Goal: Task Accomplishment & Management: Complete application form

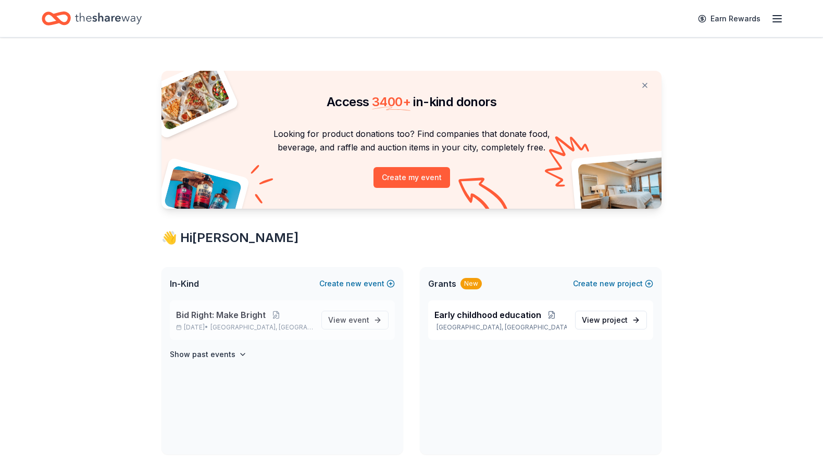
click at [226, 314] on span "Bid Right: Make Bright" at bounding box center [221, 315] width 90 height 12
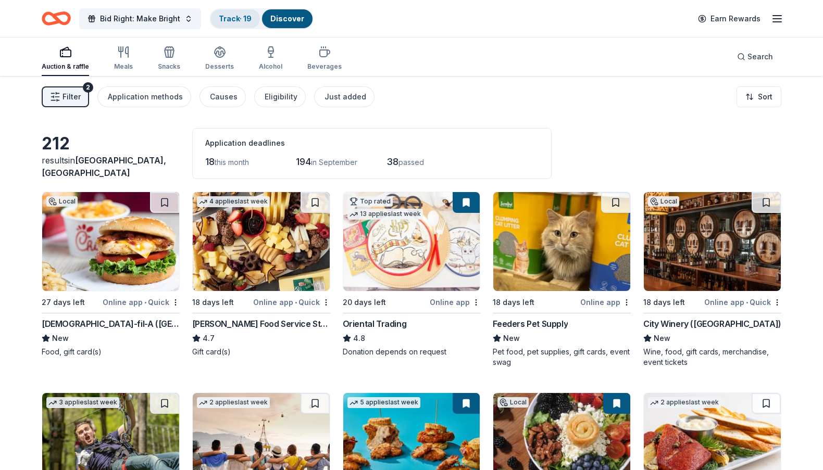
click at [229, 19] on link "Track · 19" at bounding box center [235, 18] width 33 height 9
click at [231, 13] on div "Track · 19" at bounding box center [234, 18] width 49 height 19
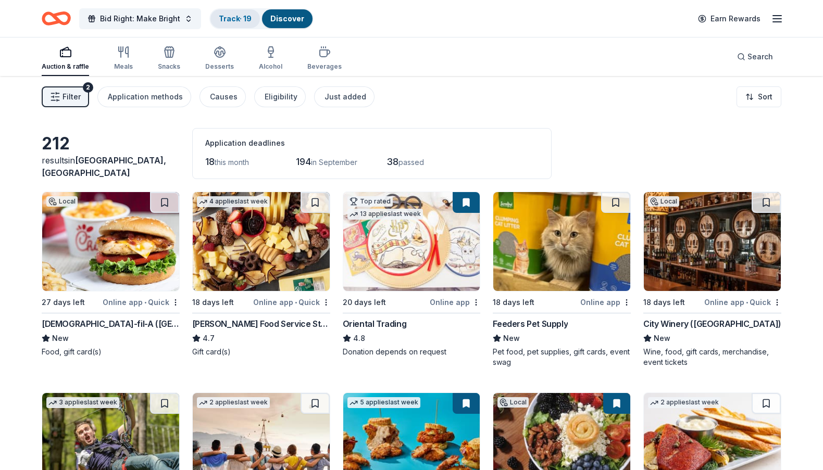
click at [213, 18] on div "Track · 19" at bounding box center [234, 18] width 49 height 19
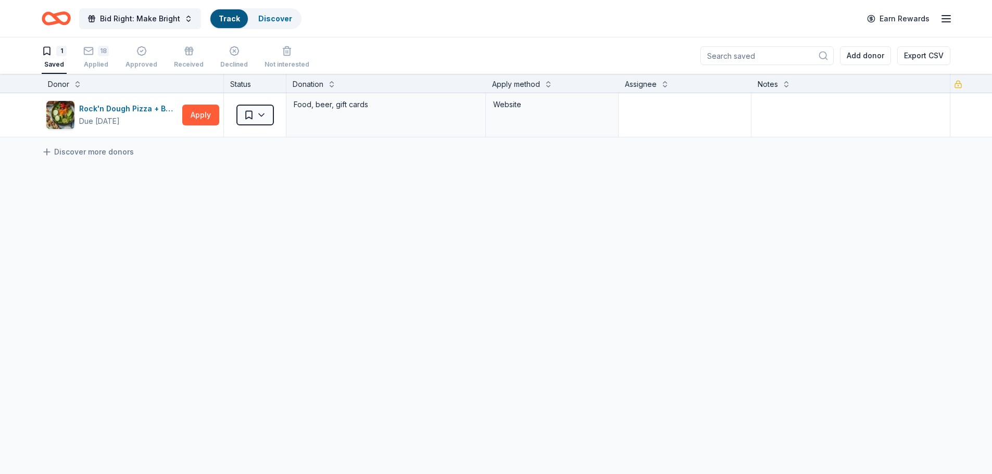
scroll to position [1, 0]
click at [105, 113] on div "Rock'n Dough Pizza + Brewery ([GEOGRAPHIC_DATA])" at bounding box center [128, 108] width 99 height 12
click at [95, 51] on div "18" at bounding box center [96, 50] width 26 height 10
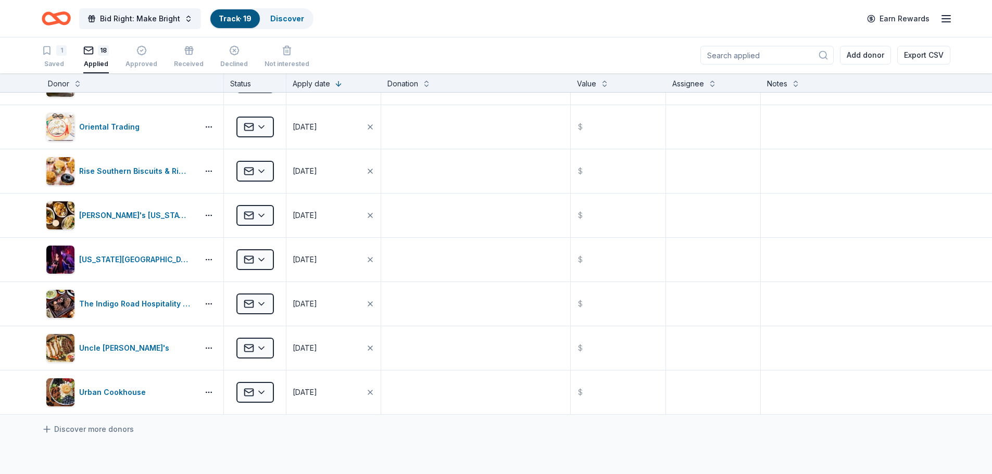
scroll to position [478, 0]
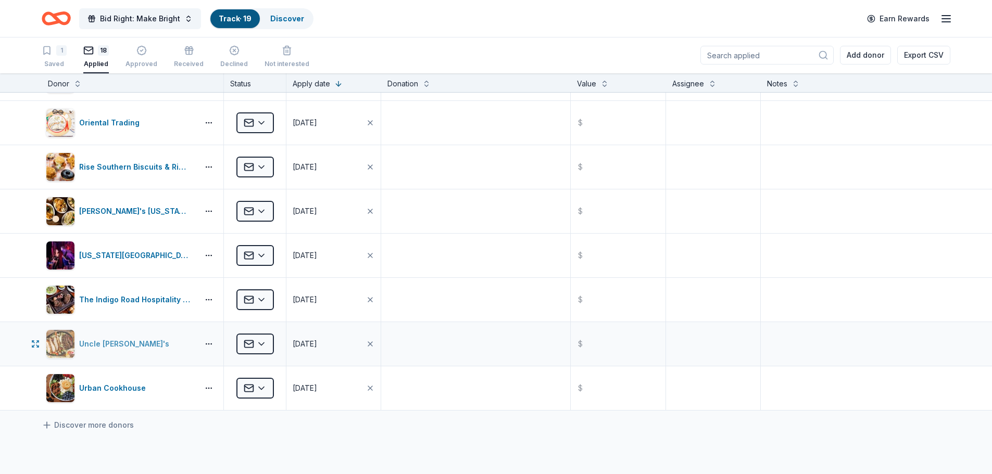
click at [106, 348] on div "Uncle [PERSON_NAME]'s" at bounding box center [126, 344] width 94 height 12
click at [104, 426] on link "Discover more donors" at bounding box center [88, 425] width 92 height 12
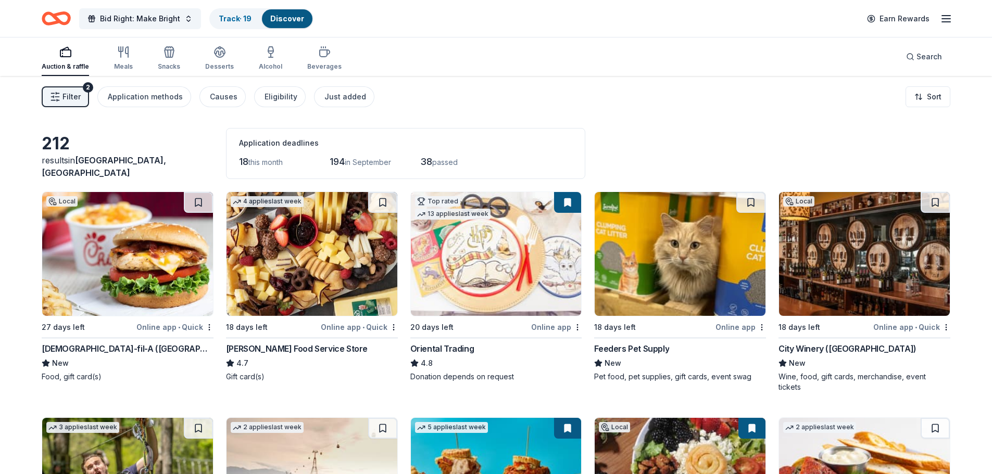
click at [642, 258] on img at bounding box center [680, 254] width 171 height 124
click at [294, 271] on img at bounding box center [311, 254] width 171 height 124
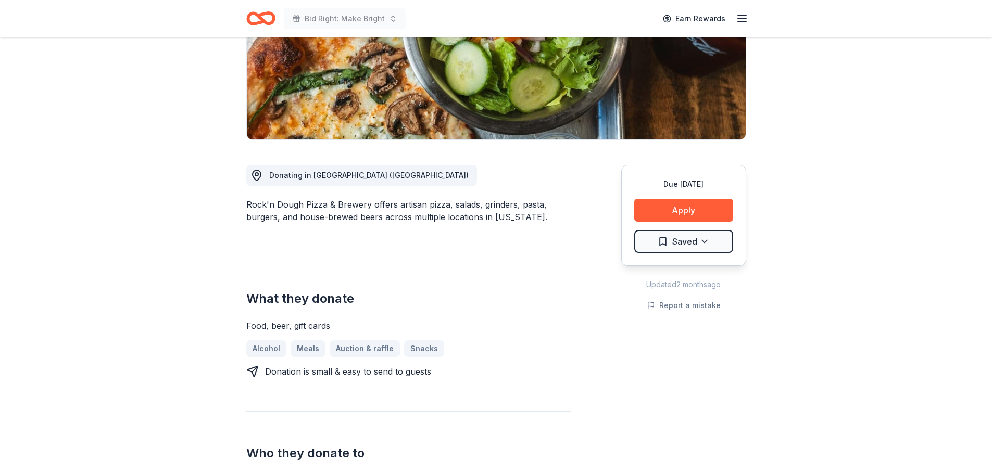
scroll to position [263, 0]
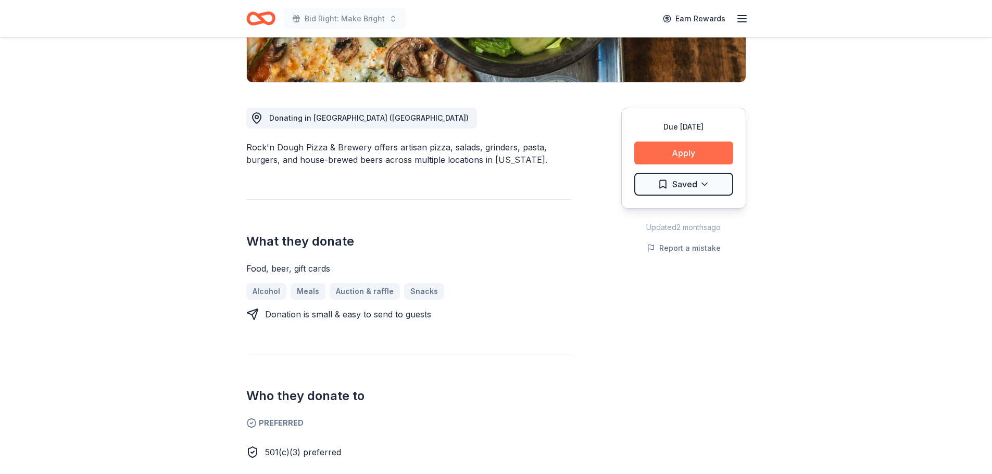
click at [661, 142] on button "Apply" at bounding box center [683, 153] width 99 height 23
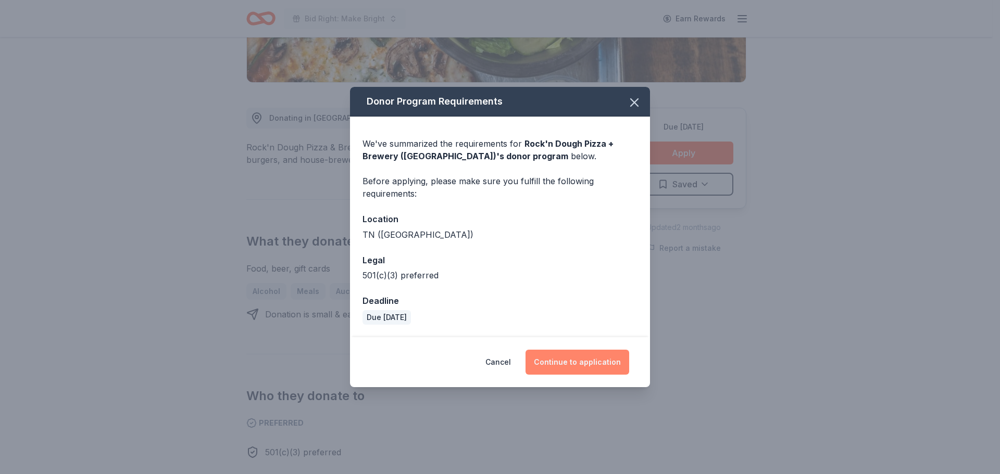
click at [570, 358] on button "Continue to application" at bounding box center [577, 362] width 104 height 25
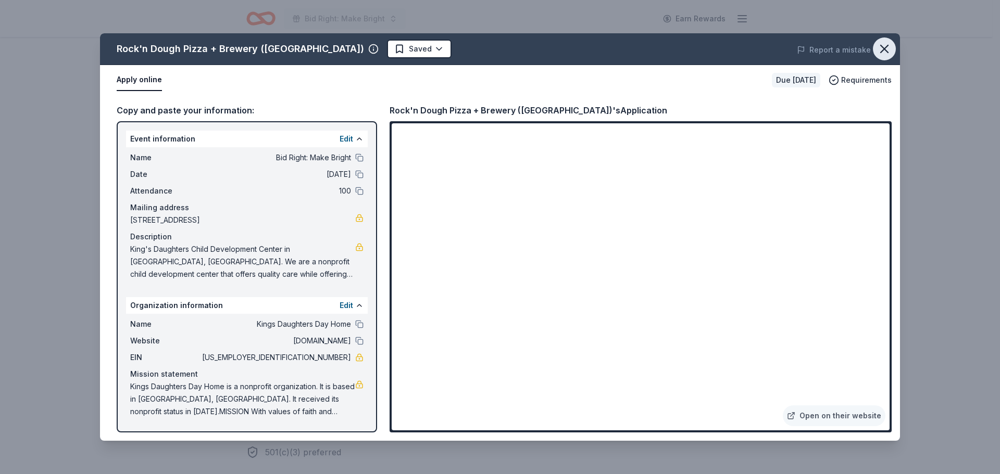
click at [880, 46] on icon "button" at bounding box center [884, 49] width 15 height 15
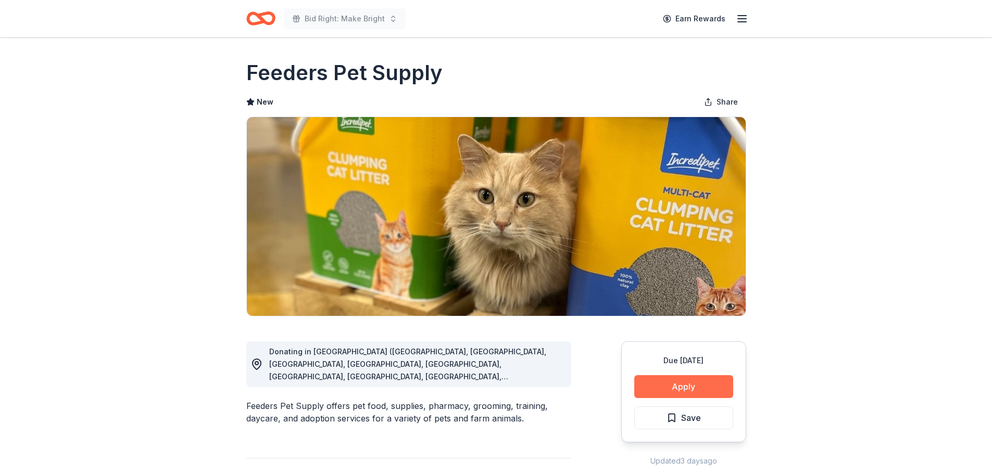
click at [687, 390] on button "Apply" at bounding box center [683, 386] width 99 height 23
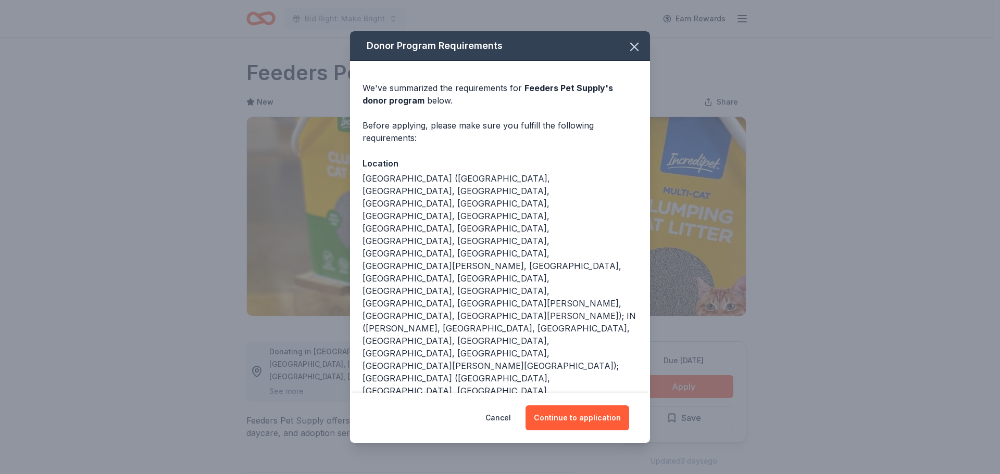
click at [823, 304] on div "Donor Program Requirements We've summarized the requirements for Feeders Pet Su…" at bounding box center [500, 237] width 1000 height 474
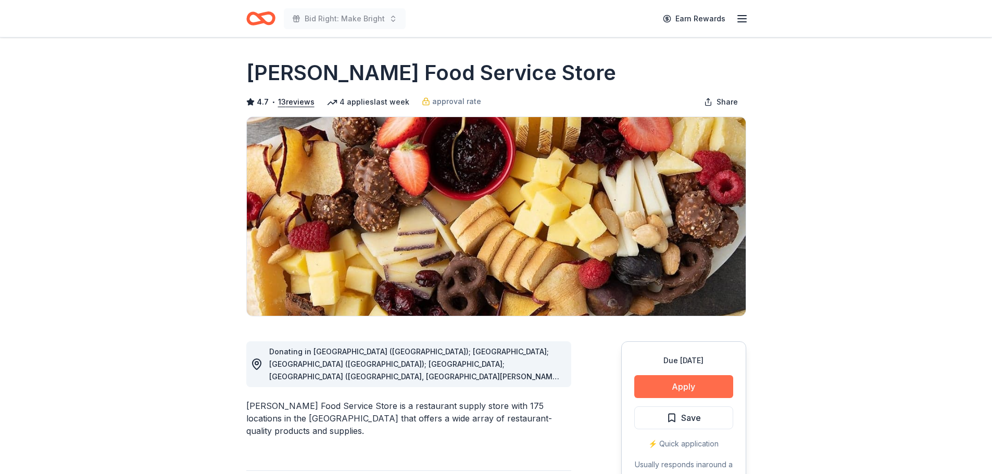
click at [697, 380] on button "Apply" at bounding box center [683, 386] width 99 height 23
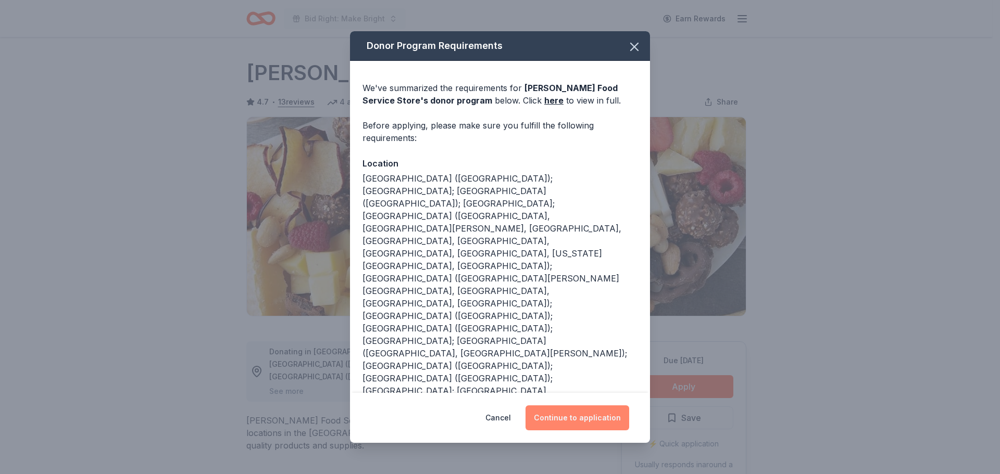
click at [597, 418] on button "Continue to application" at bounding box center [577, 418] width 104 height 25
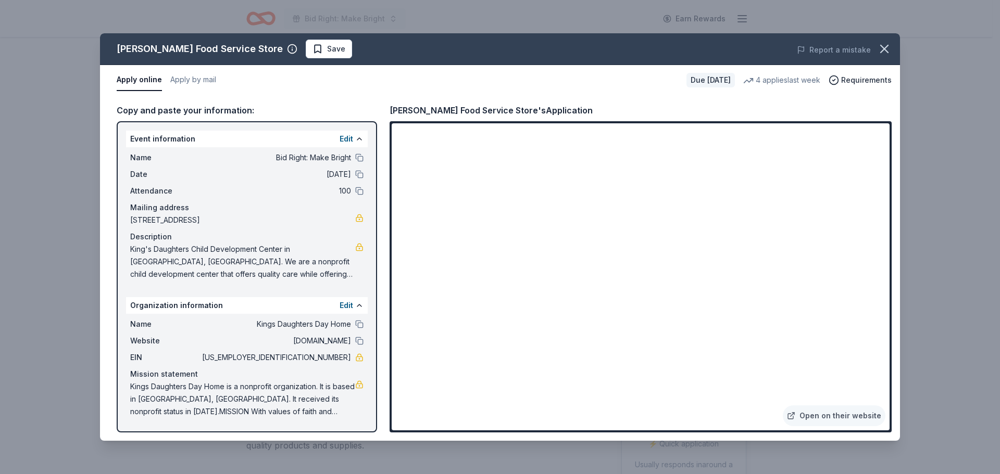
drag, startPoint x: 890, startPoint y: 171, endPoint x: 890, endPoint y: 186, distance: 15.1
click at [890, 186] on div "Open on their website" at bounding box center [640, 276] width 502 height 311
drag, startPoint x: 889, startPoint y: 175, endPoint x: 893, endPoint y: 192, distance: 17.1
click at [893, 192] on div "Copy and paste your information: Event information Edit Name Bid Right: Make Br…" at bounding box center [500, 268] width 800 height 346
click at [890, 47] on icon "button" at bounding box center [884, 49] width 15 height 15
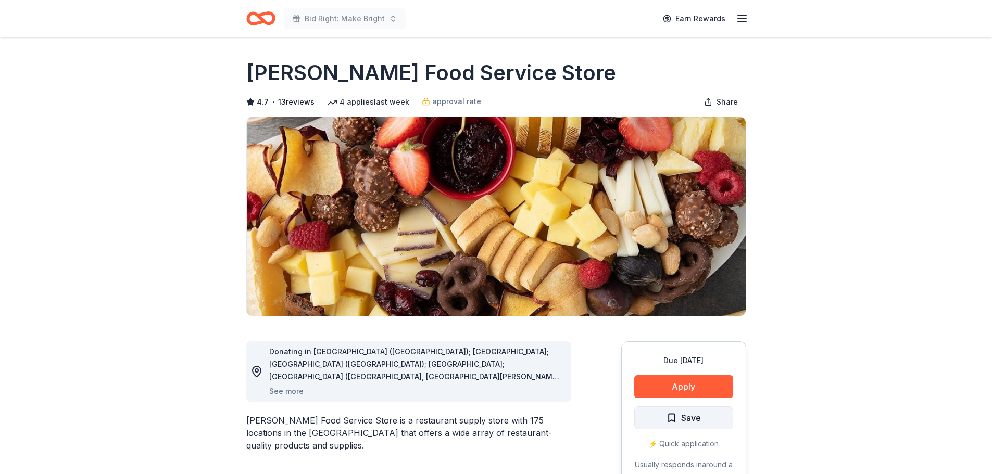
click at [684, 411] on span "Save" at bounding box center [691, 418] width 20 height 14
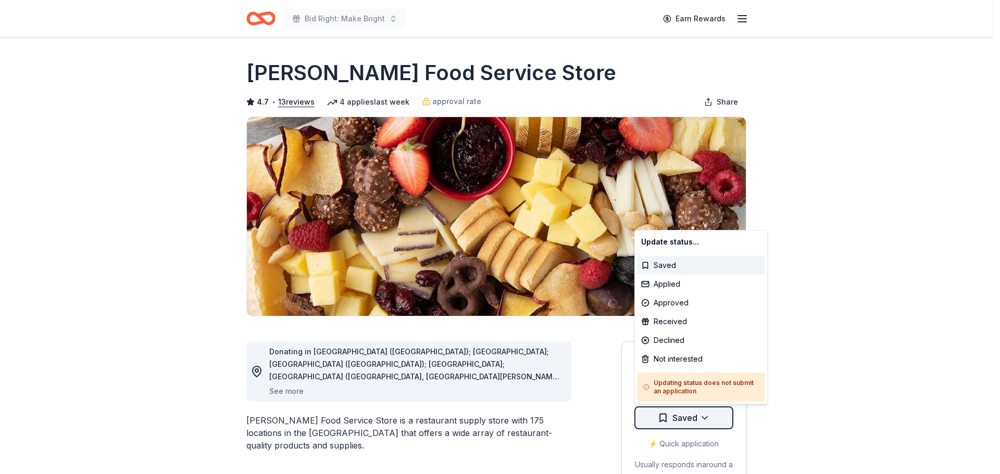
click at [700, 416] on html "Bid Right: Make Bright Earn Rewards Due in 18 days Share Gordon Food Service St…" at bounding box center [500, 237] width 1000 height 474
click at [791, 339] on html "Bid Right: Make Bright Earn Rewards Due in 18 days Share Gordon Food Service St…" at bounding box center [500, 237] width 1000 height 474
click at [706, 419] on html "Bid Right: Make Bright Earn Rewards Due in 18 days Share Gordon Food Service St…" at bounding box center [500, 237] width 1000 height 474
click at [673, 282] on div "Applied" at bounding box center [701, 284] width 128 height 19
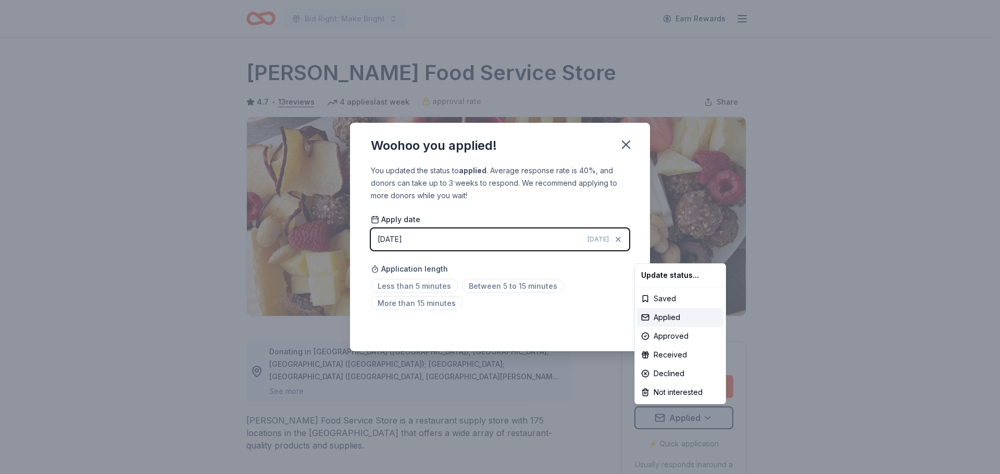
click at [393, 281] on html "Bid Right: Make Bright Earn Rewards Due in 18 days Share Gordon Food Service St…" at bounding box center [500, 237] width 1000 height 474
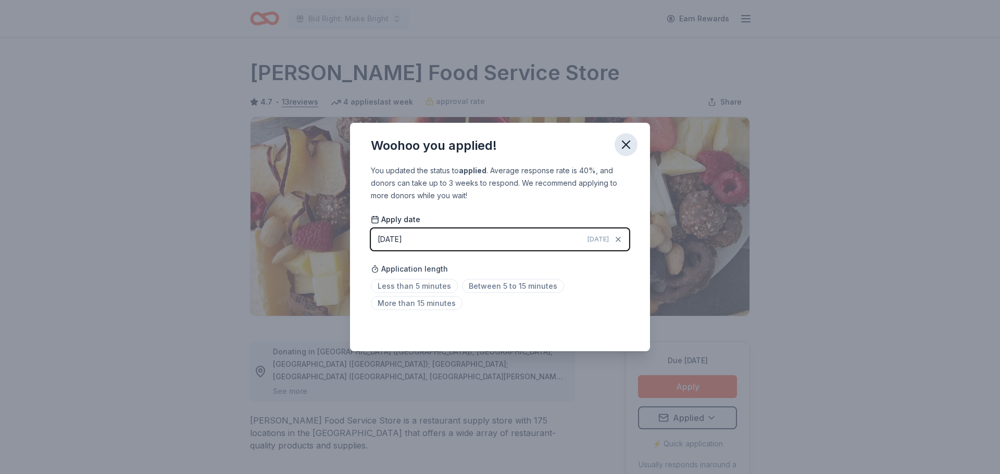
click at [627, 149] on icon "button" at bounding box center [626, 144] width 15 height 15
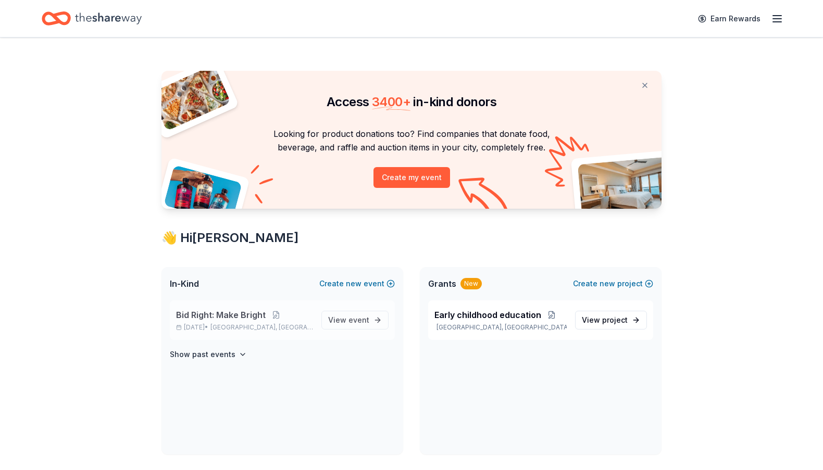
click at [217, 329] on p "[DATE] • [GEOGRAPHIC_DATA], [GEOGRAPHIC_DATA]" at bounding box center [244, 327] width 137 height 8
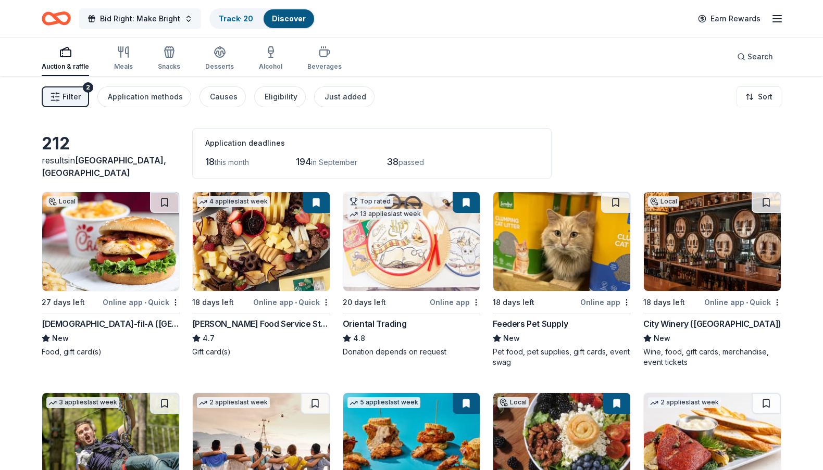
click at [147, 14] on span "Bid Right: Make Bright" at bounding box center [140, 18] width 80 height 12
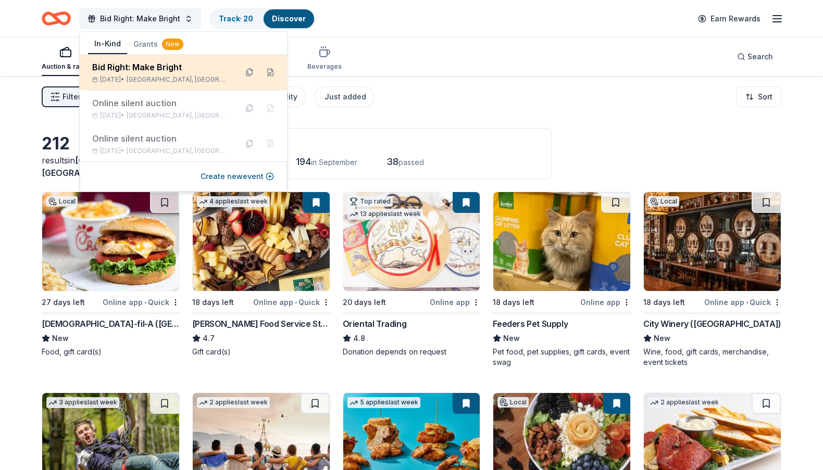
click at [150, 60] on div "Bid Right: Make Bright [DATE] • [GEOGRAPHIC_DATA], [GEOGRAPHIC_DATA]" at bounding box center [183, 72] width 207 height 35
click at [150, 65] on div "Bid Right: Make Bright" at bounding box center [160, 67] width 136 height 12
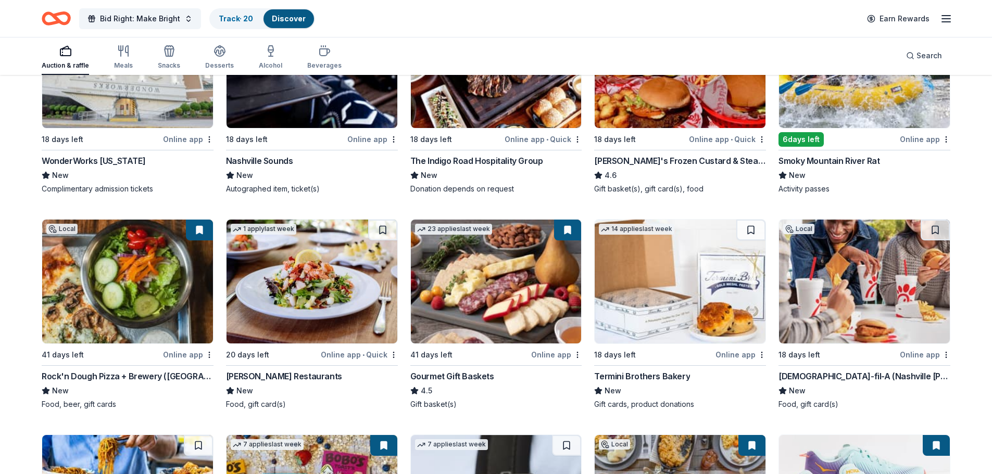
scroll to position [867, 0]
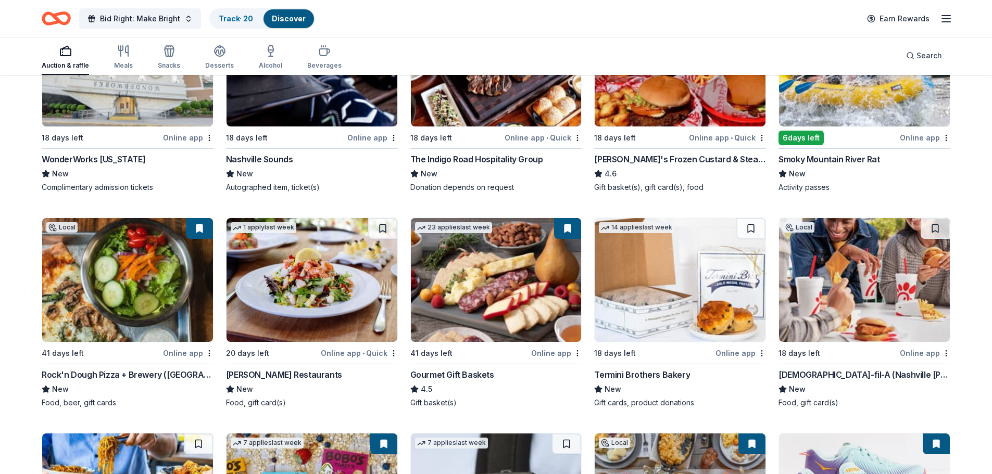
click at [649, 296] on img at bounding box center [680, 280] width 171 height 124
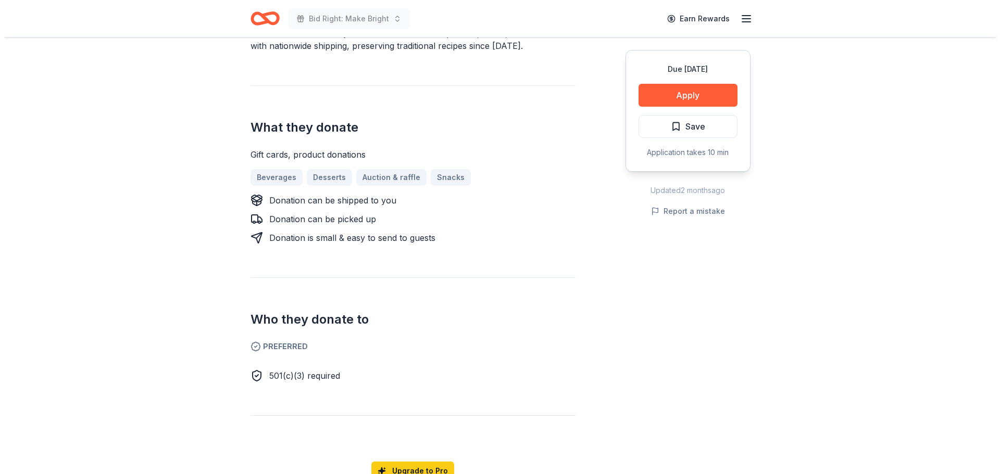
scroll to position [371, 0]
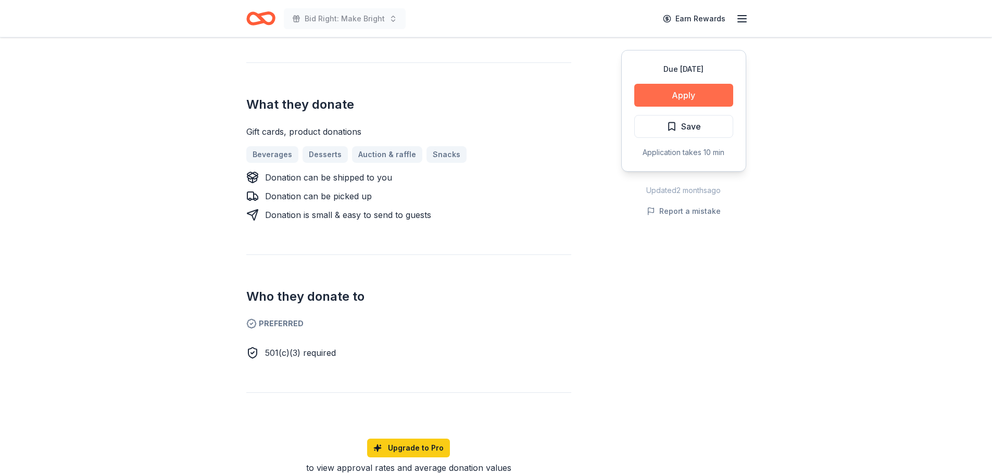
click at [694, 92] on button "Apply" at bounding box center [683, 95] width 99 height 23
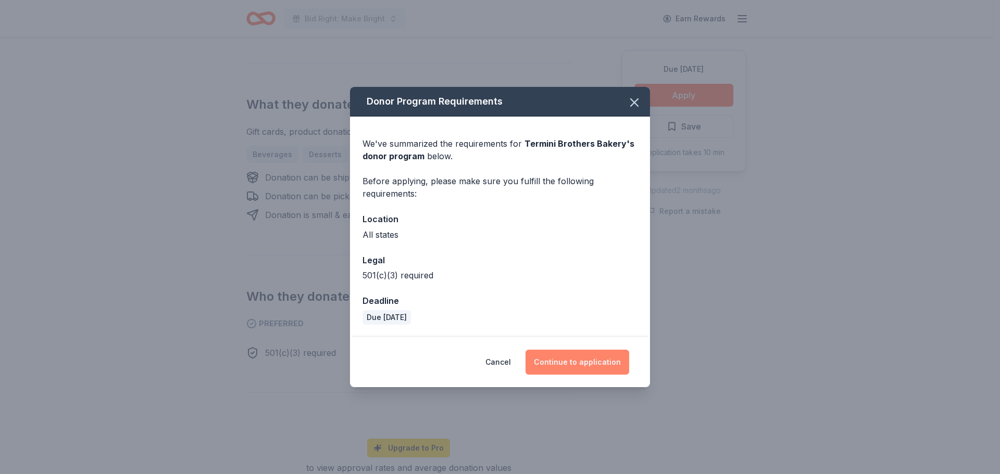
click at [601, 360] on button "Continue to application" at bounding box center [577, 362] width 104 height 25
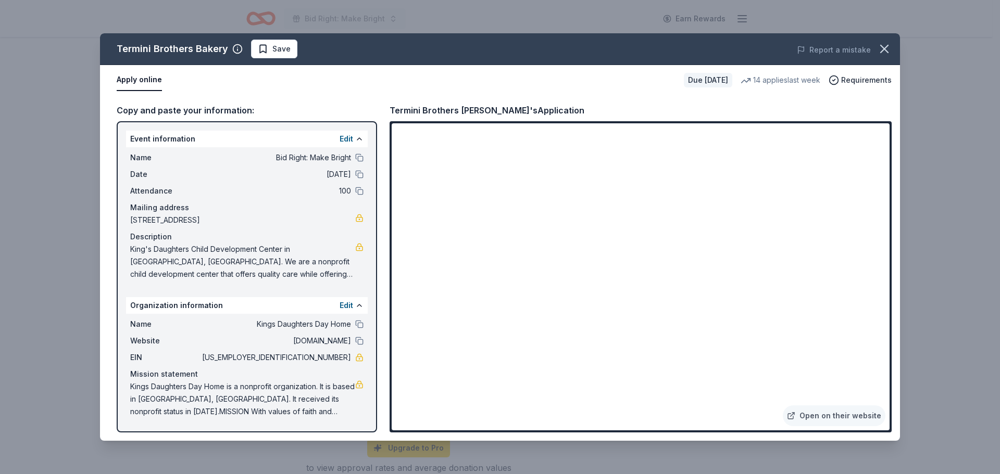
drag, startPoint x: 128, startPoint y: 249, endPoint x: 198, endPoint y: 268, distance: 72.1
click at [198, 268] on div "Name Bid Right: Make Bright Date [DATE] Attendance 100 Mailing address [STREET_…" at bounding box center [247, 215] width 242 height 137
click at [348, 136] on button "Edit" at bounding box center [346, 139] width 14 height 12
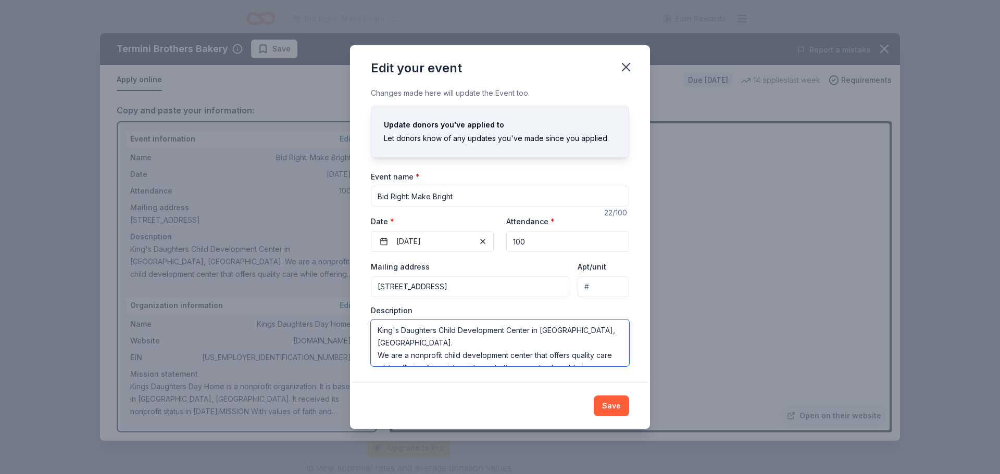
scroll to position [25, 0]
drag, startPoint x: 375, startPoint y: 333, endPoint x: 524, endPoint y: 370, distance: 153.4
click at [524, 370] on div "Changes made here will update the Event too. Update donors you've applied to Le…" at bounding box center [500, 235] width 300 height 296
